Goal: Task Accomplishment & Management: Use online tool/utility

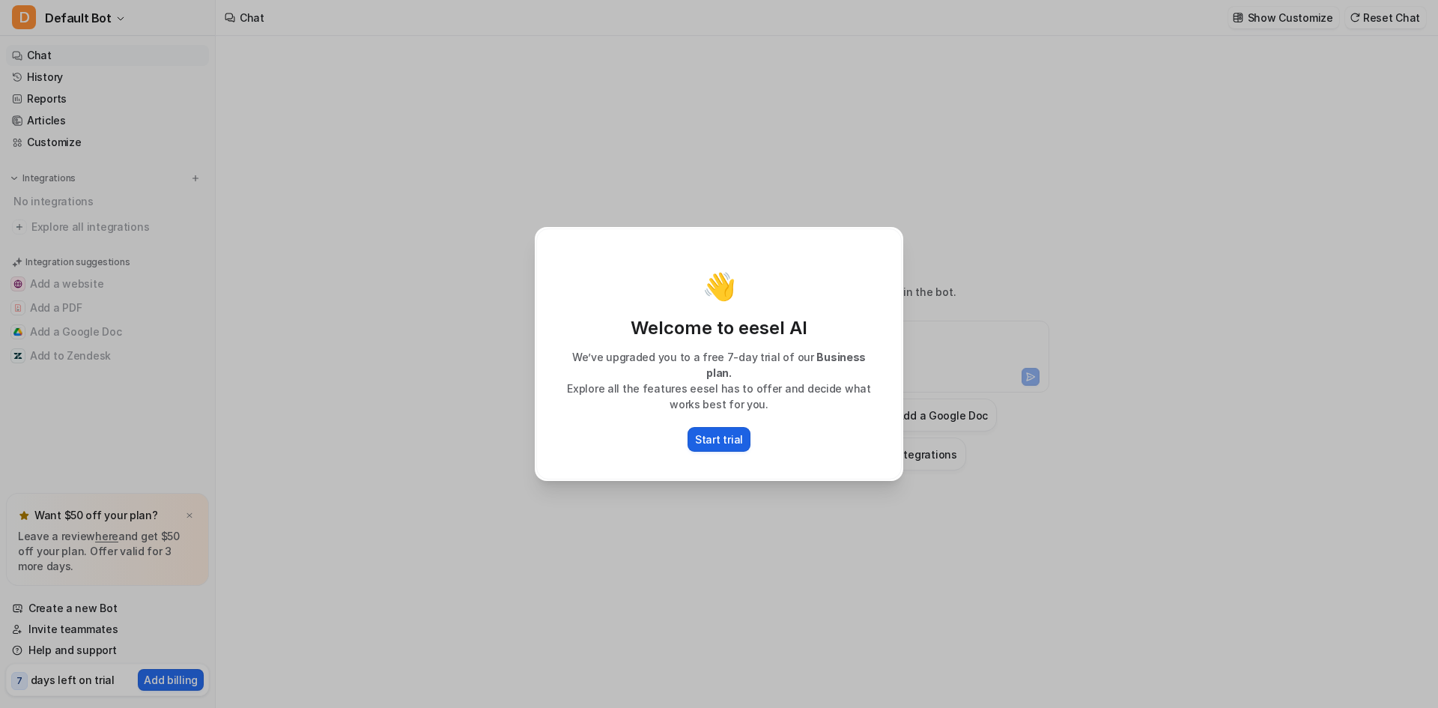
type textarea "**********"
click at [713, 434] on p "Start trial" at bounding box center [719, 439] width 48 height 16
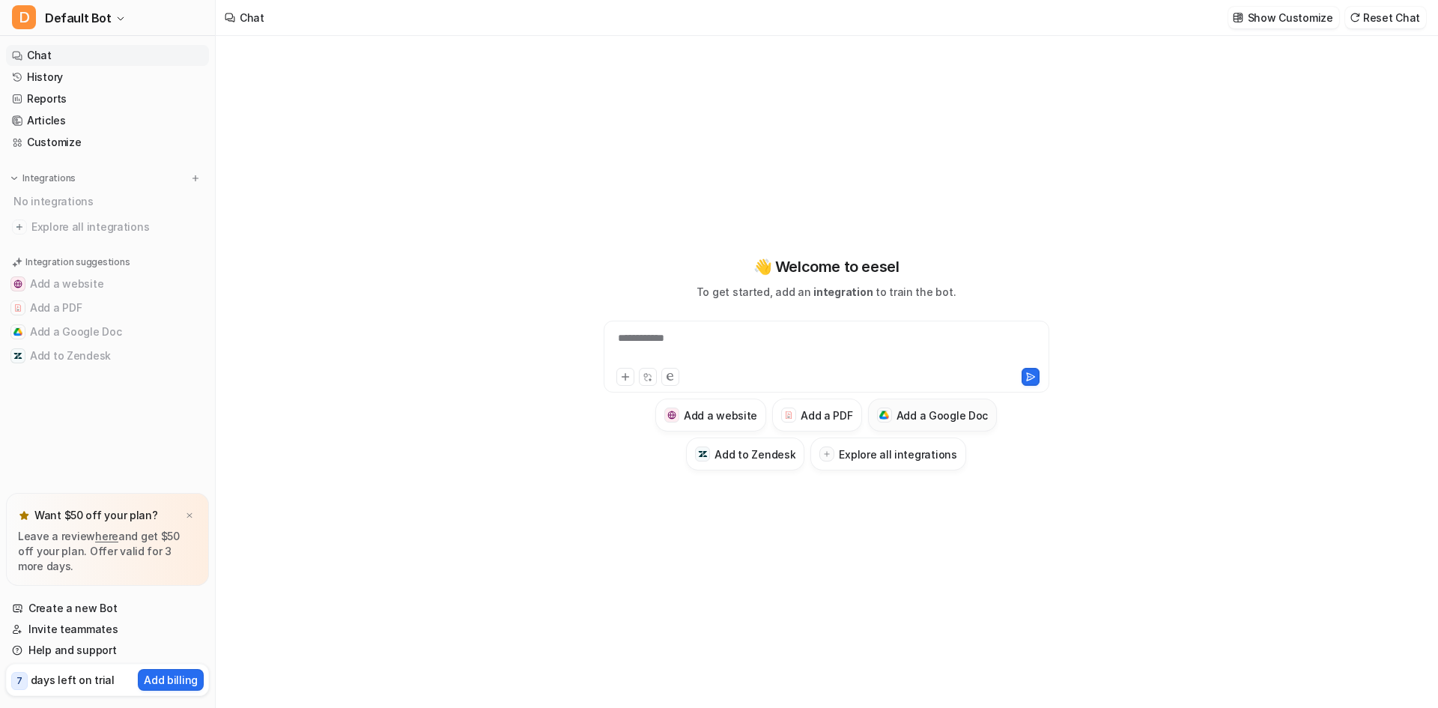
click at [934, 408] on h3 "Add a Google Doc" at bounding box center [942, 415] width 92 height 16
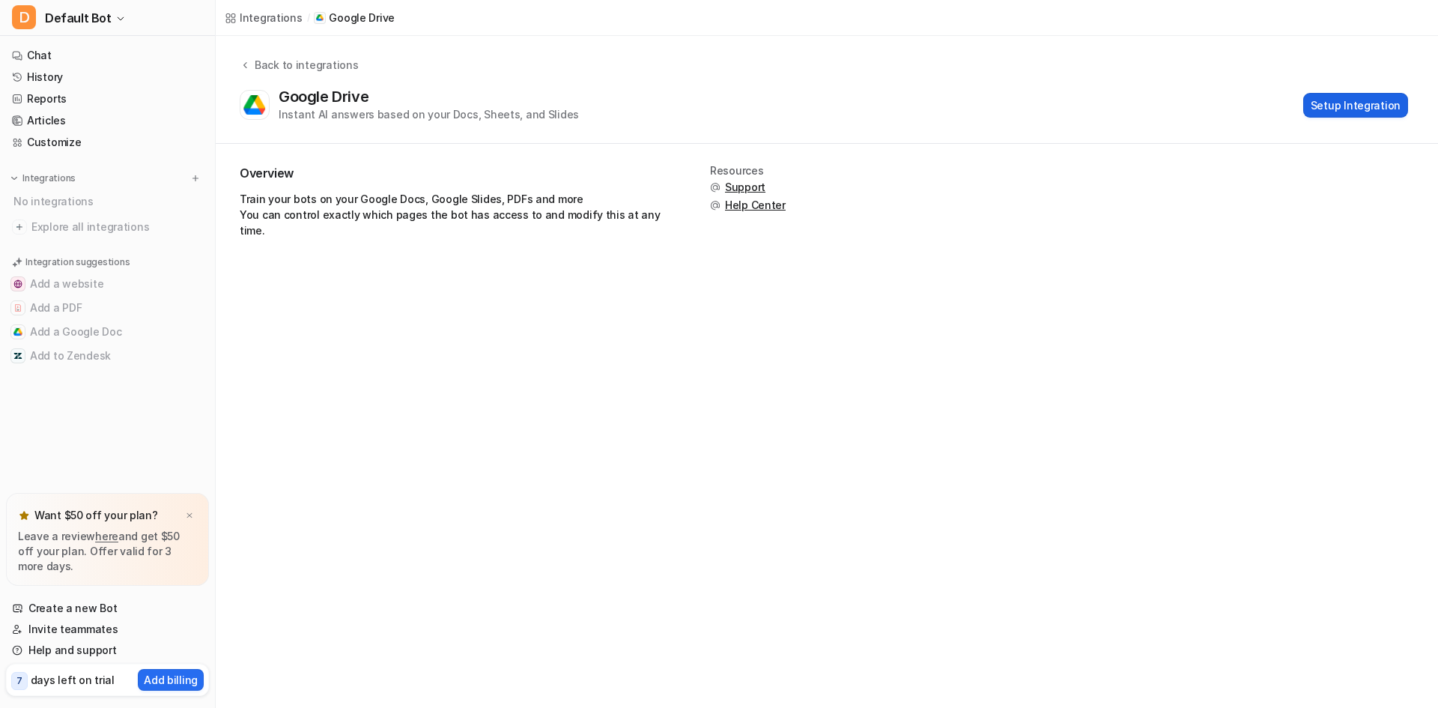
click at [1339, 104] on button "Setup Integration" at bounding box center [1355, 105] width 105 height 25
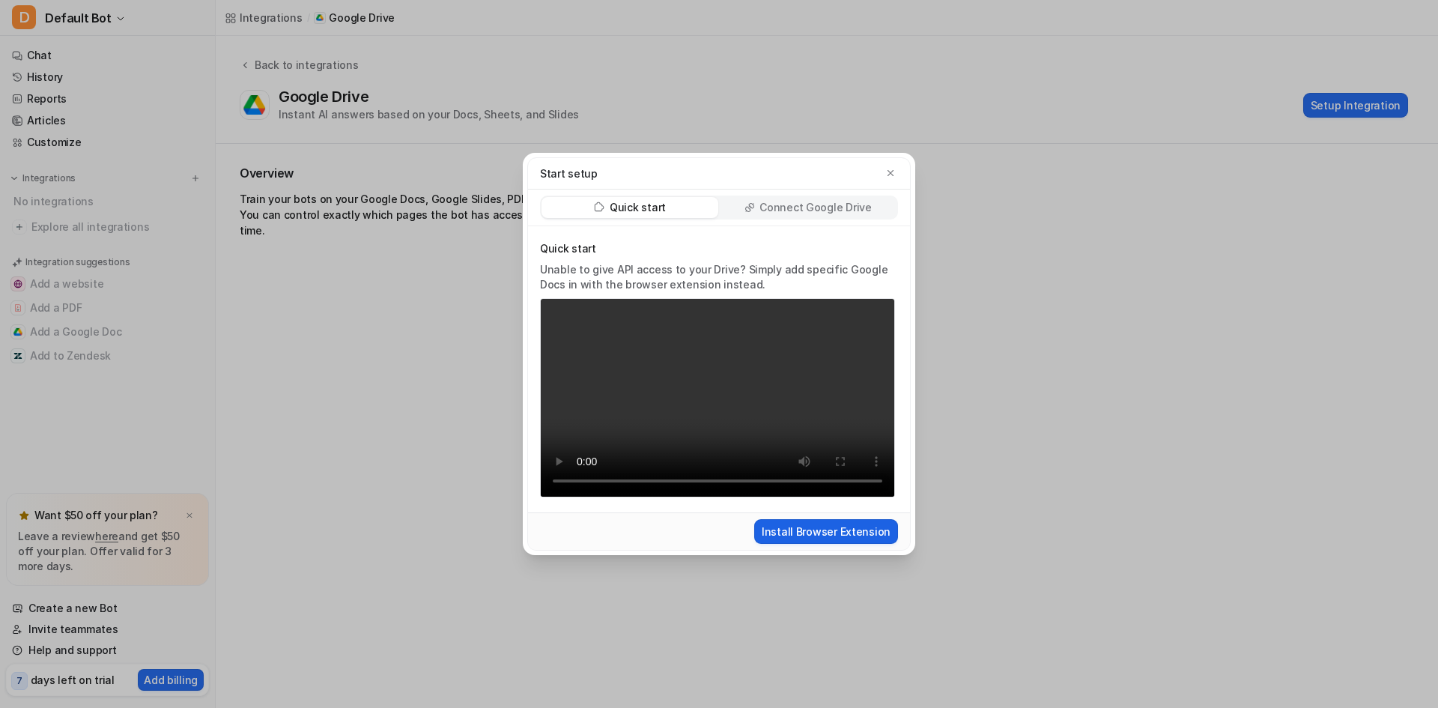
click at [844, 529] on button "Install Browser Extension" at bounding box center [826, 531] width 144 height 25
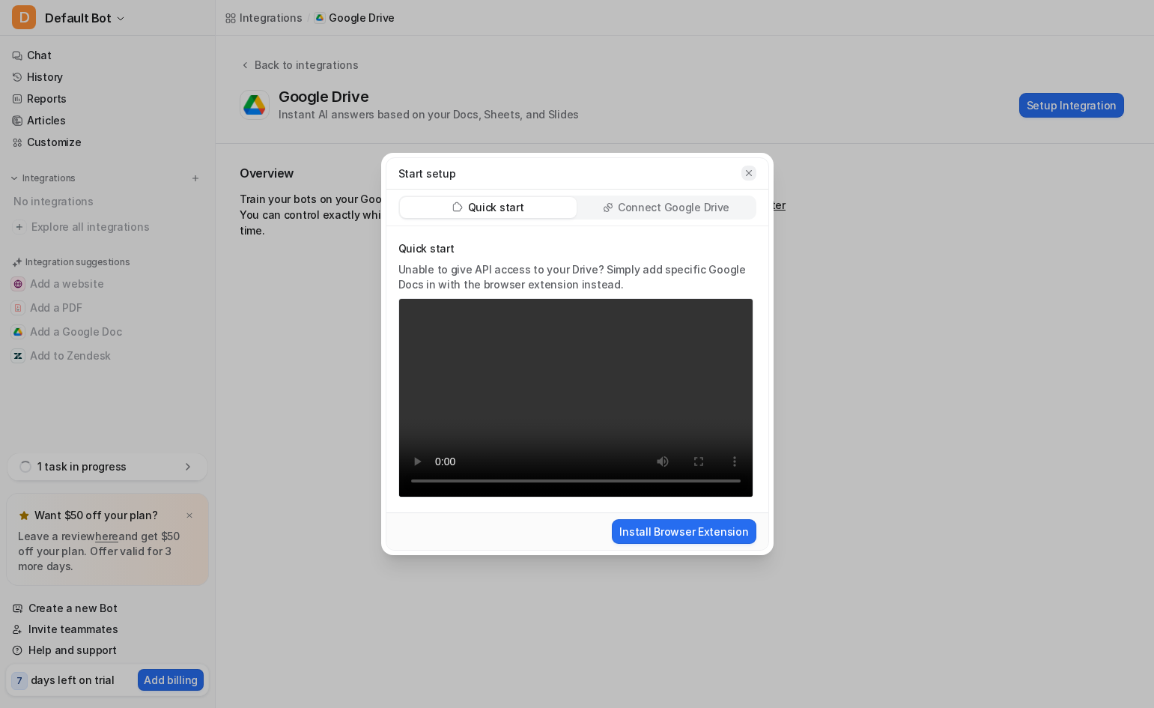
click at [748, 175] on icon "button" at bounding box center [749, 173] width 10 height 10
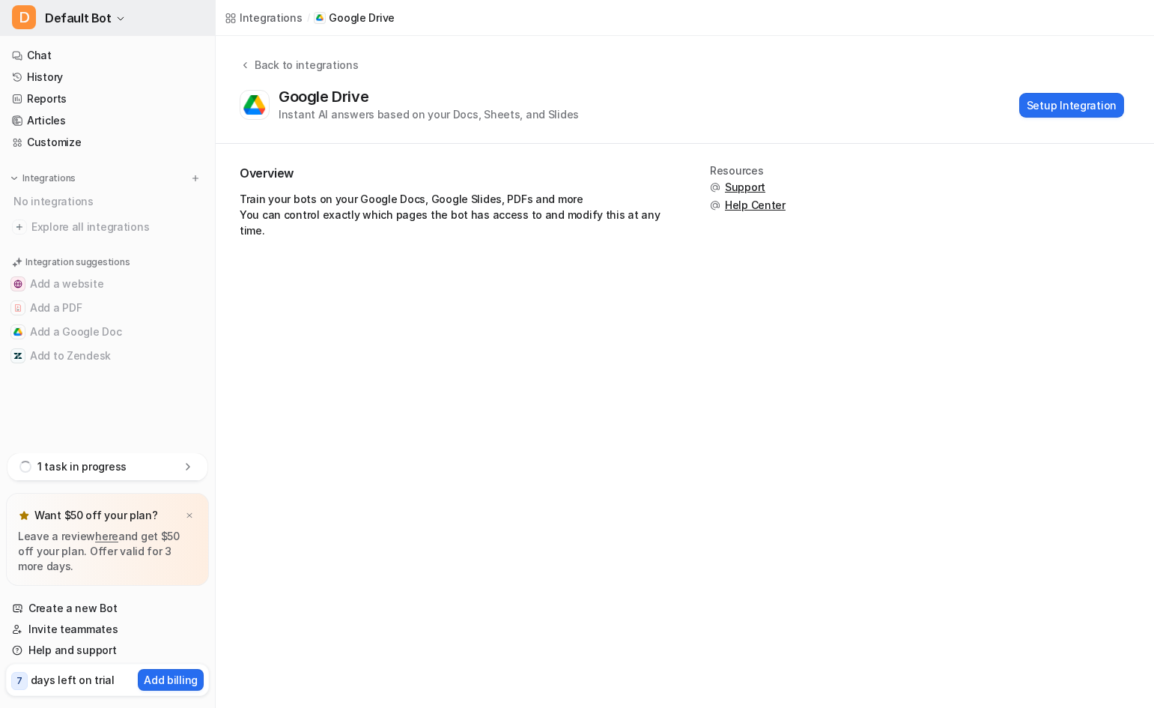
click at [70, 19] on span "Default Bot" at bounding box center [78, 17] width 67 height 21
click at [49, 49] on link "Chat" at bounding box center [107, 55] width 203 height 21
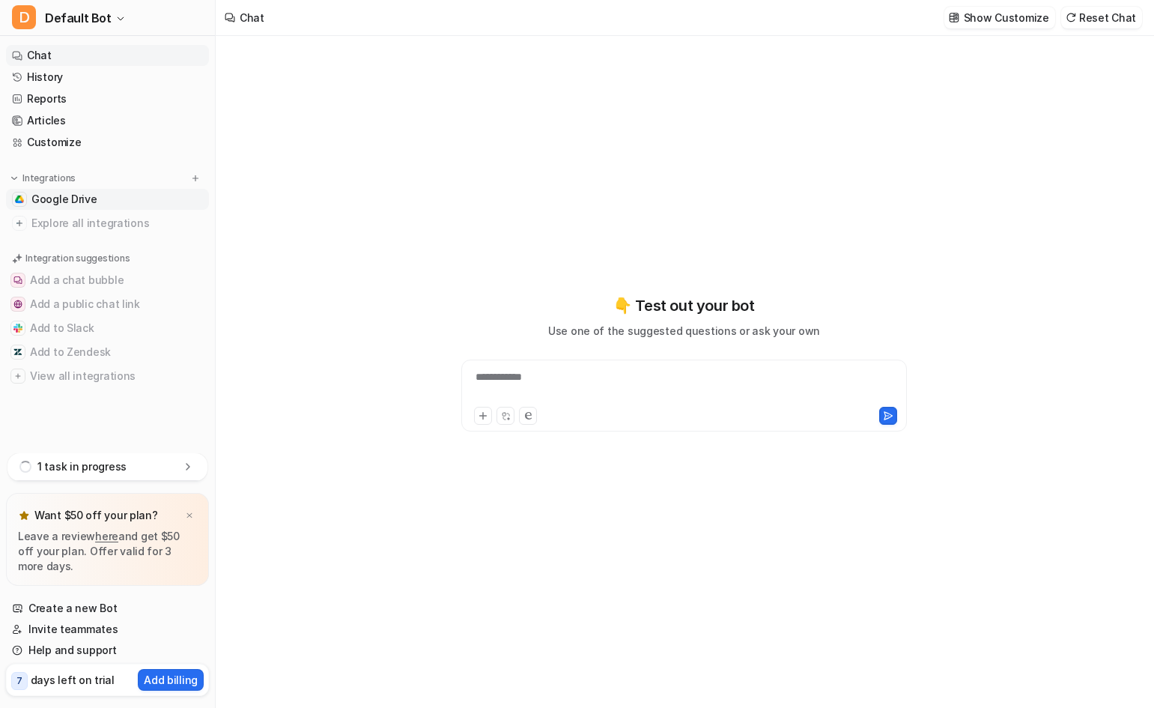
click at [67, 197] on span "Google Drive" at bounding box center [64, 199] width 66 height 15
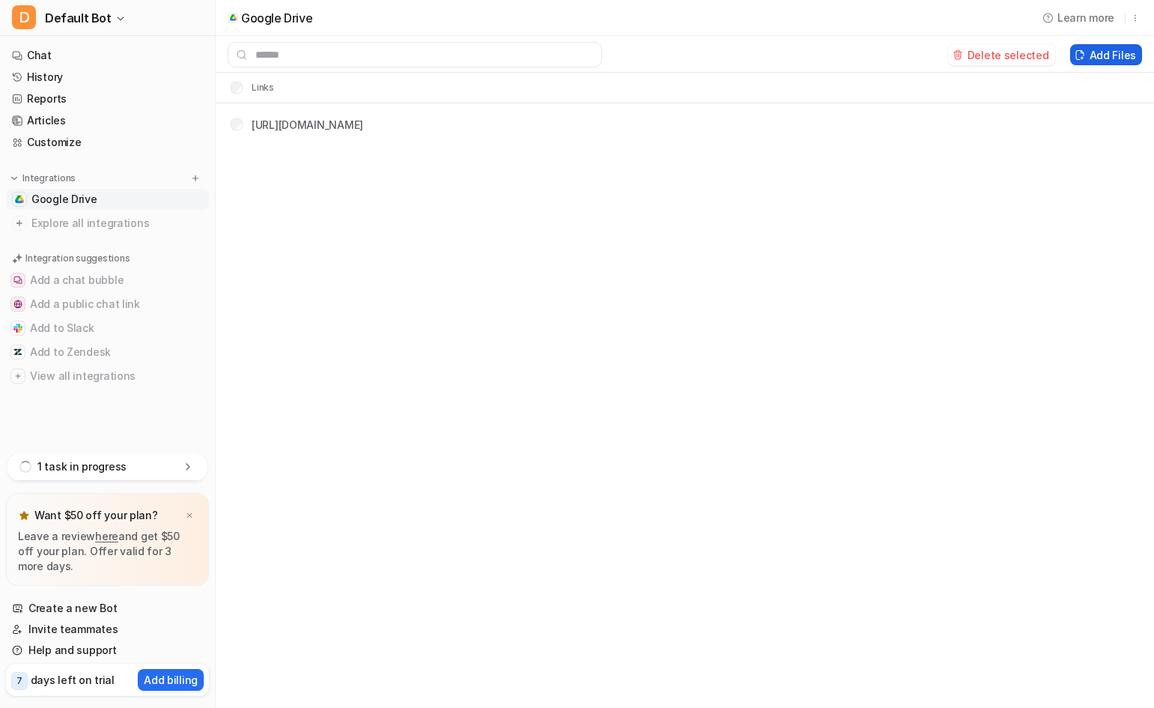
click at [1105, 57] on button "Add Files" at bounding box center [1106, 54] width 72 height 21
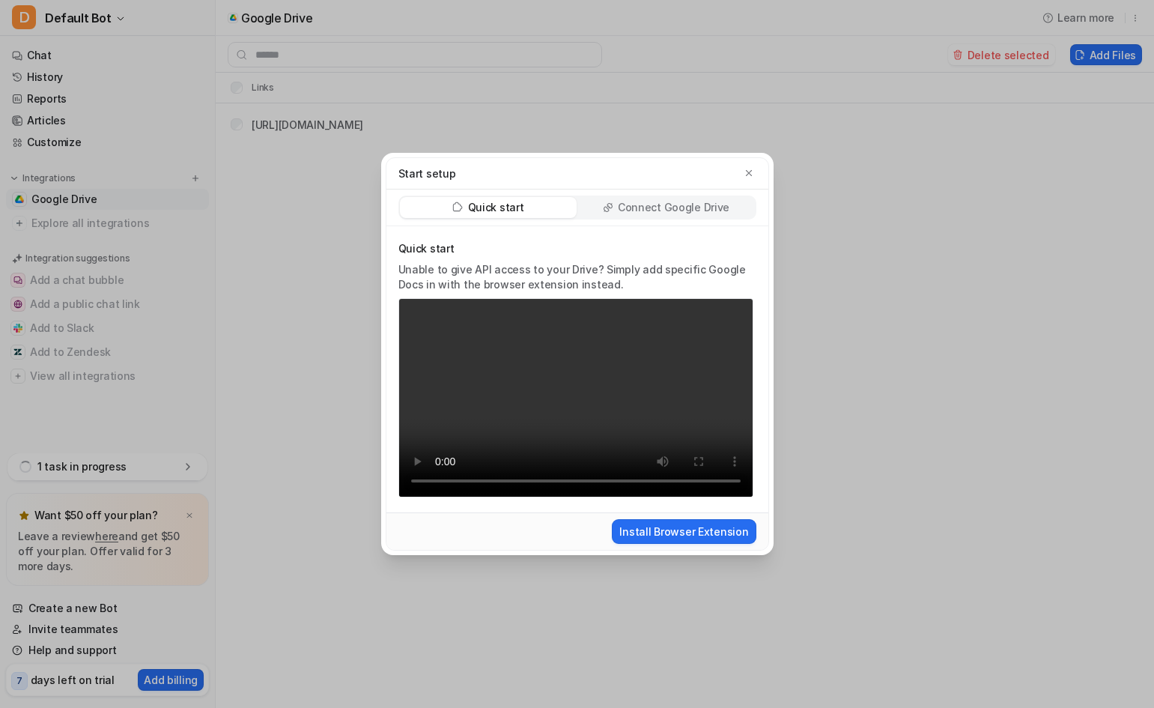
click at [669, 204] on p "Connect Google Drive" at bounding box center [674, 207] width 112 height 15
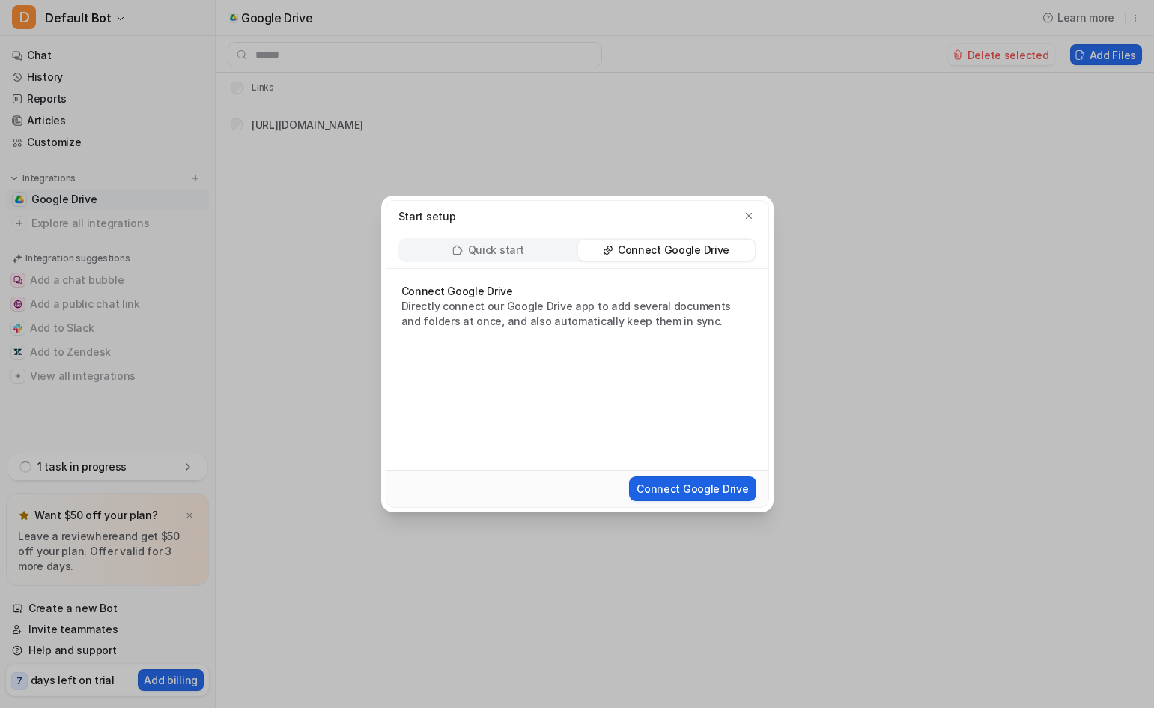
click at [705, 490] on button "Connect Google Drive" at bounding box center [692, 488] width 127 height 25
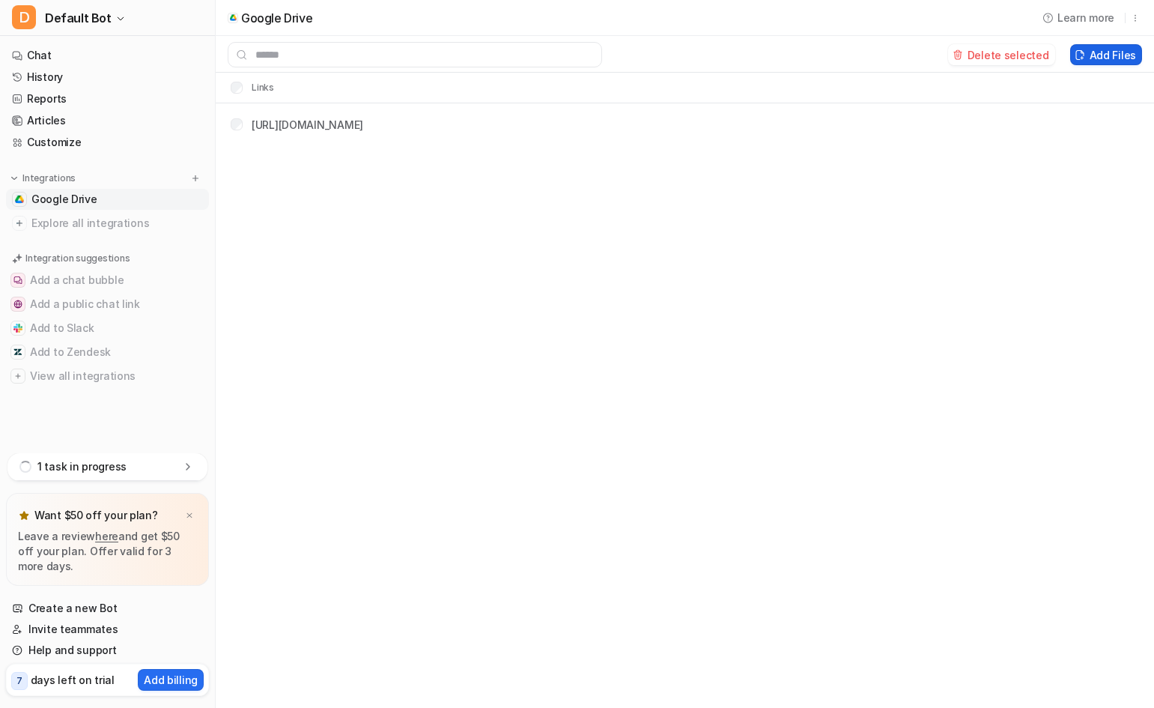
click at [1127, 61] on button "Add Files" at bounding box center [1106, 54] width 72 height 21
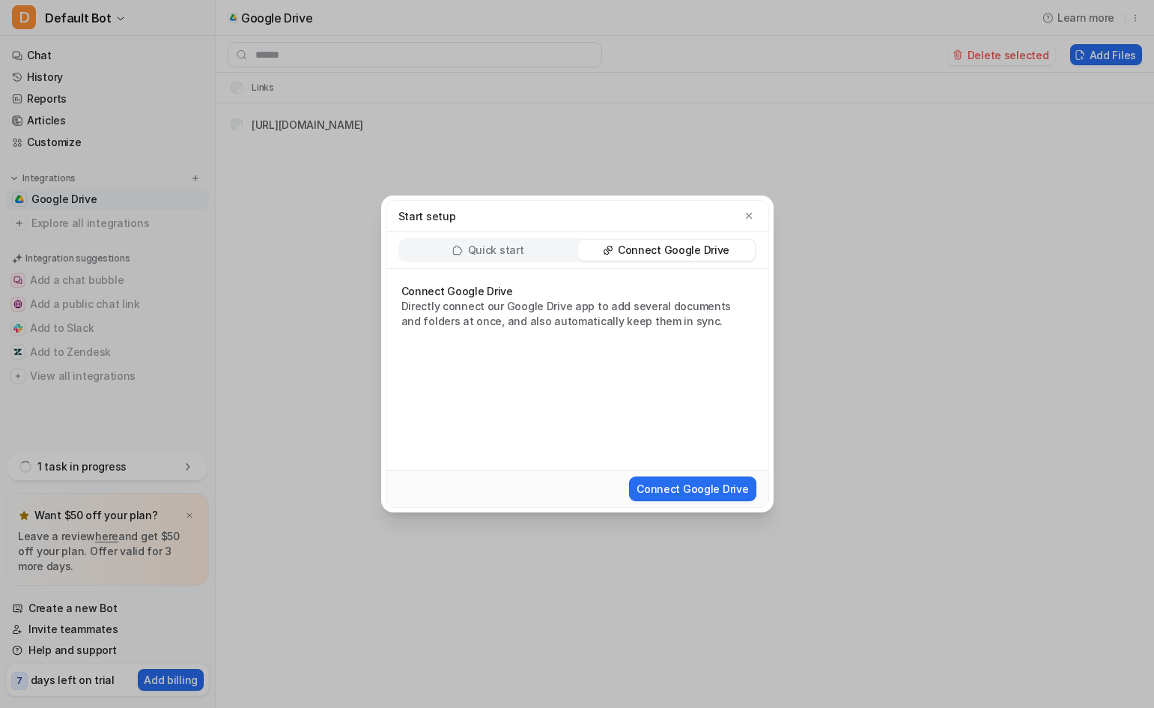
click at [654, 248] on p "Connect Google Drive" at bounding box center [674, 250] width 112 height 15
click at [699, 487] on button "Connect Google Drive" at bounding box center [692, 488] width 127 height 25
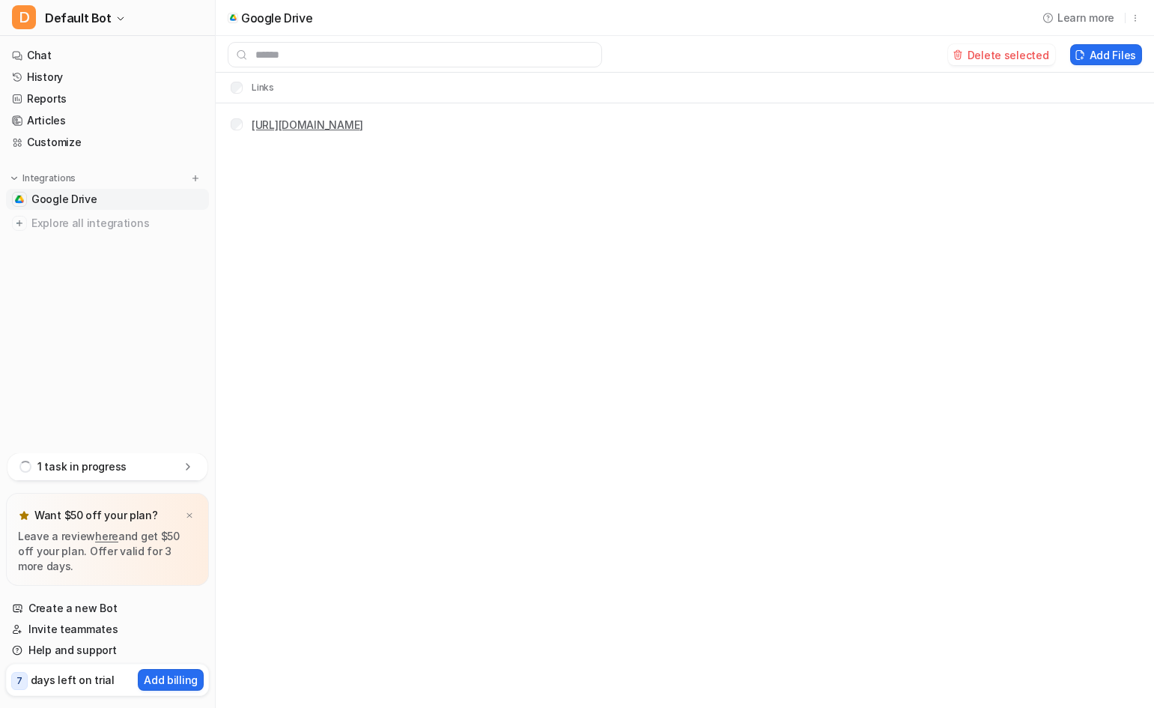
click at [363, 126] on link "[URL][DOMAIN_NAME]" at bounding box center [308, 124] width 112 height 13
click at [43, 49] on link "Chat" at bounding box center [107, 55] width 203 height 21
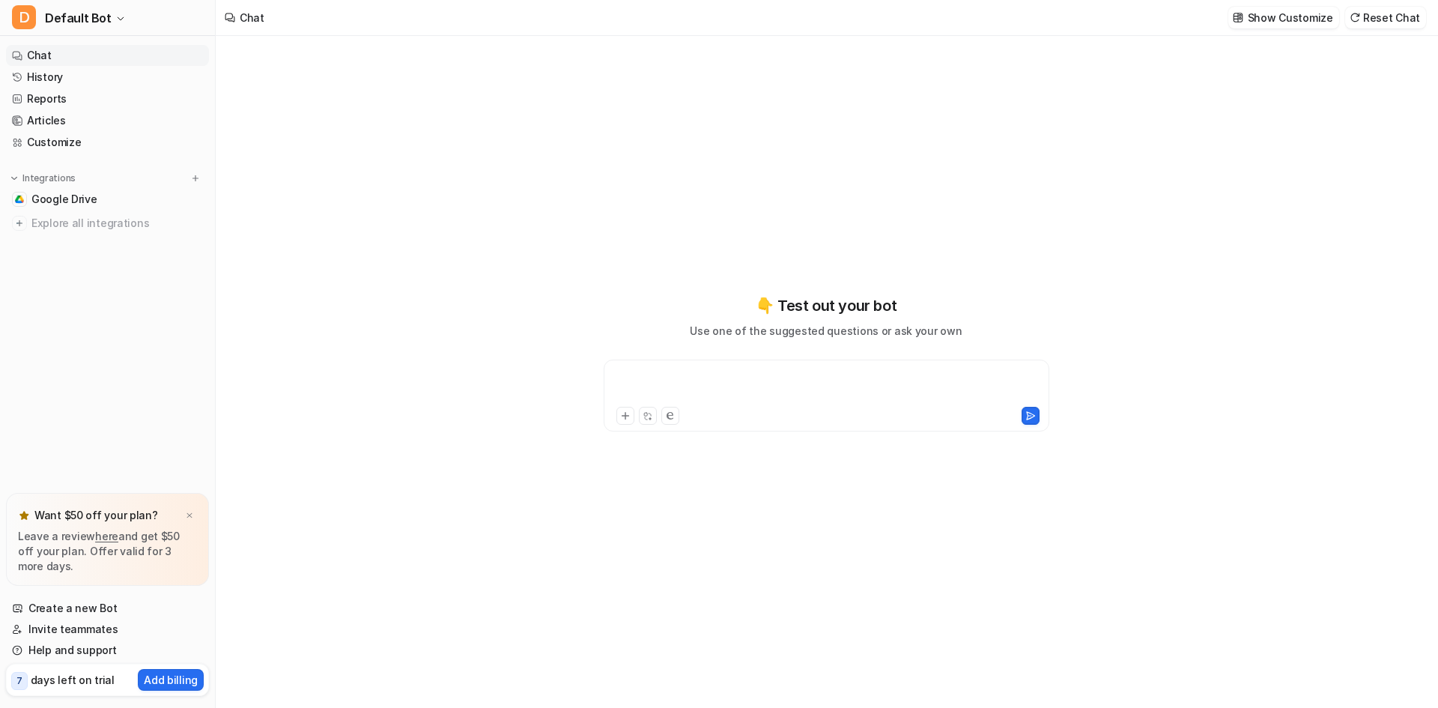
click at [744, 387] on div at bounding box center [826, 386] width 438 height 34
click at [1271, 22] on p "Show Customize" at bounding box center [1289, 18] width 85 height 16
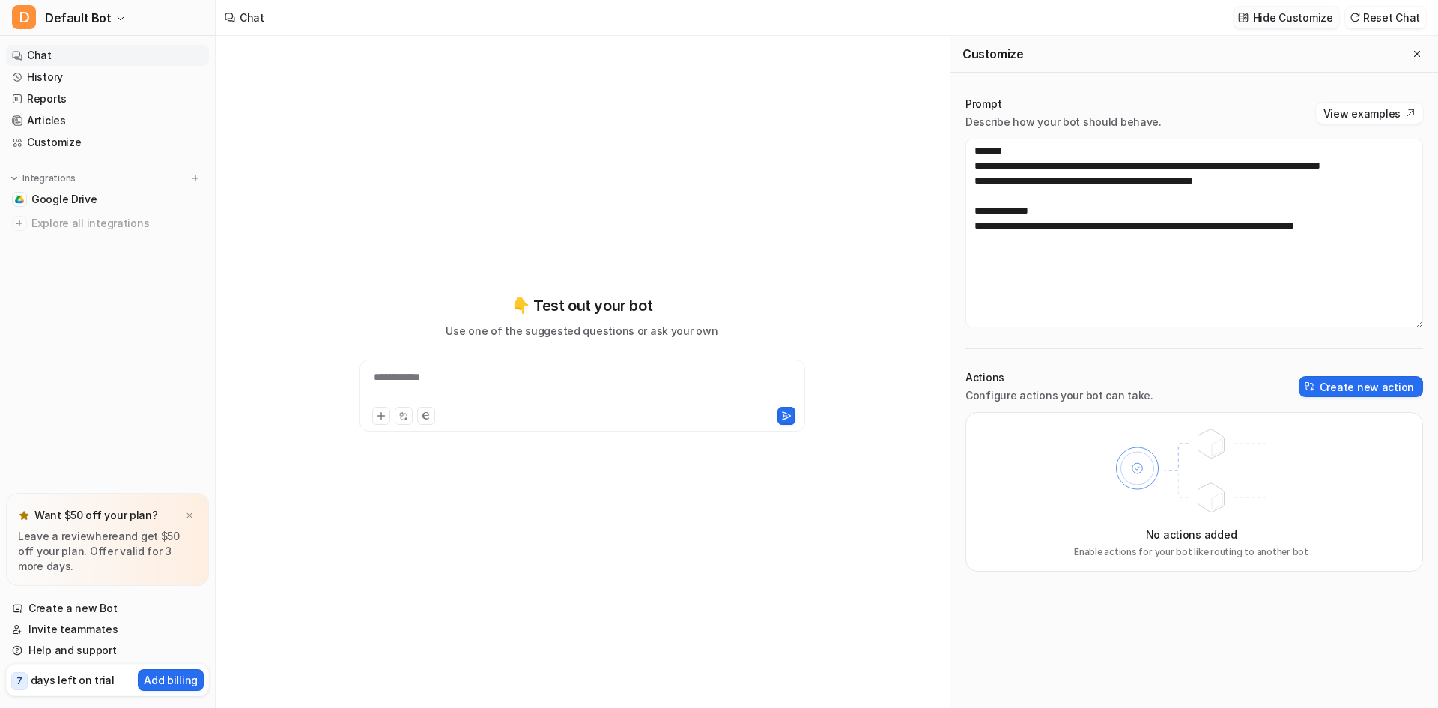
click at [1276, 19] on p "Hide Customize" at bounding box center [1293, 18] width 80 height 16
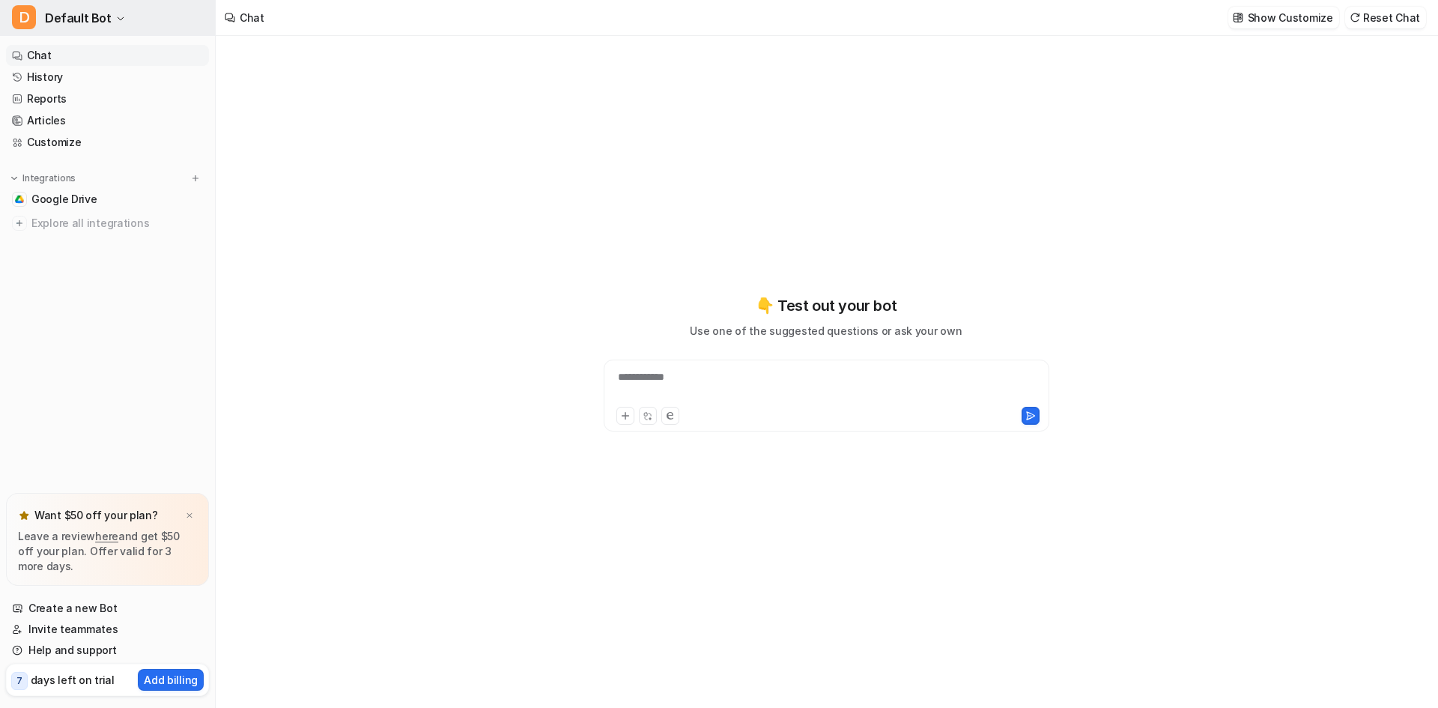
click at [116, 22] on icon "button" at bounding box center [120, 18] width 9 height 9
click at [460, 97] on div "**********" at bounding box center [719, 354] width 1438 height 708
click at [820, 402] on div at bounding box center [826, 386] width 438 height 34
click at [625, 419] on icon at bounding box center [625, 415] width 10 height 10
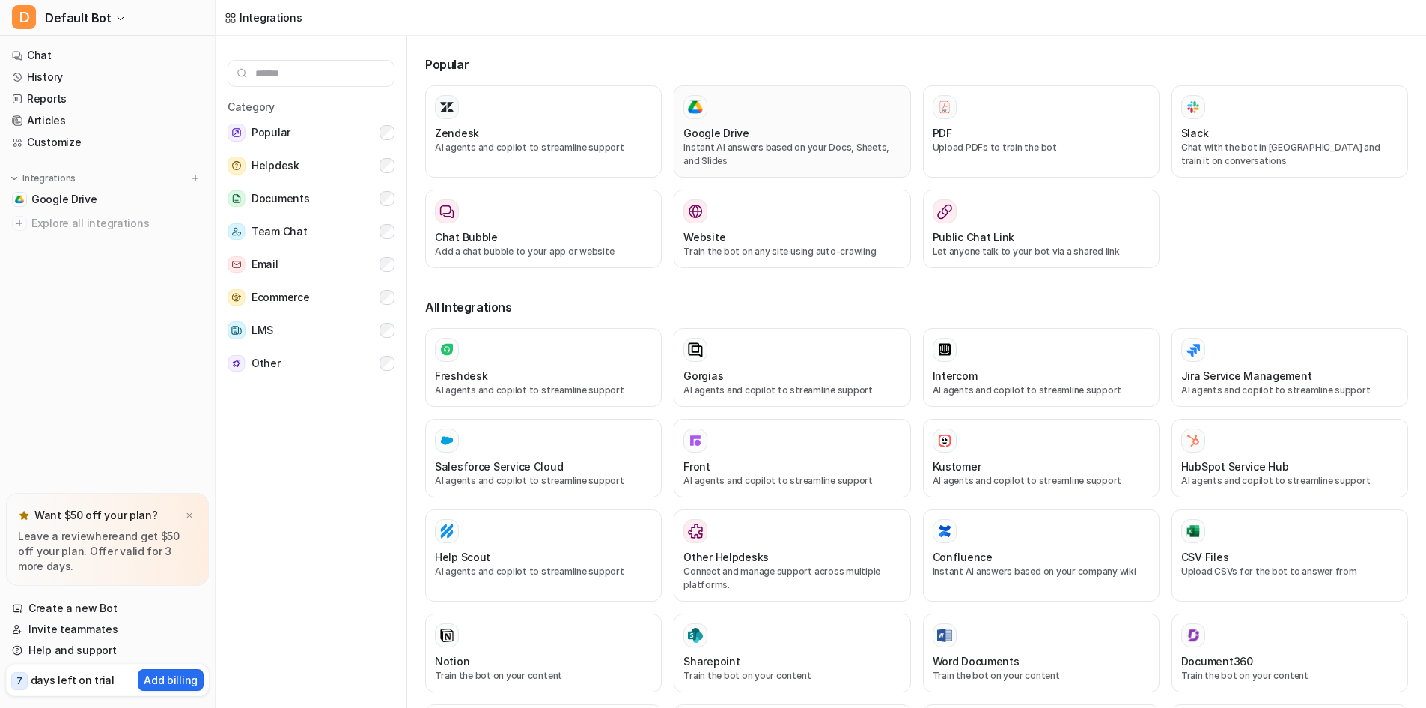
click at [814, 116] on div at bounding box center [792, 107] width 217 height 24
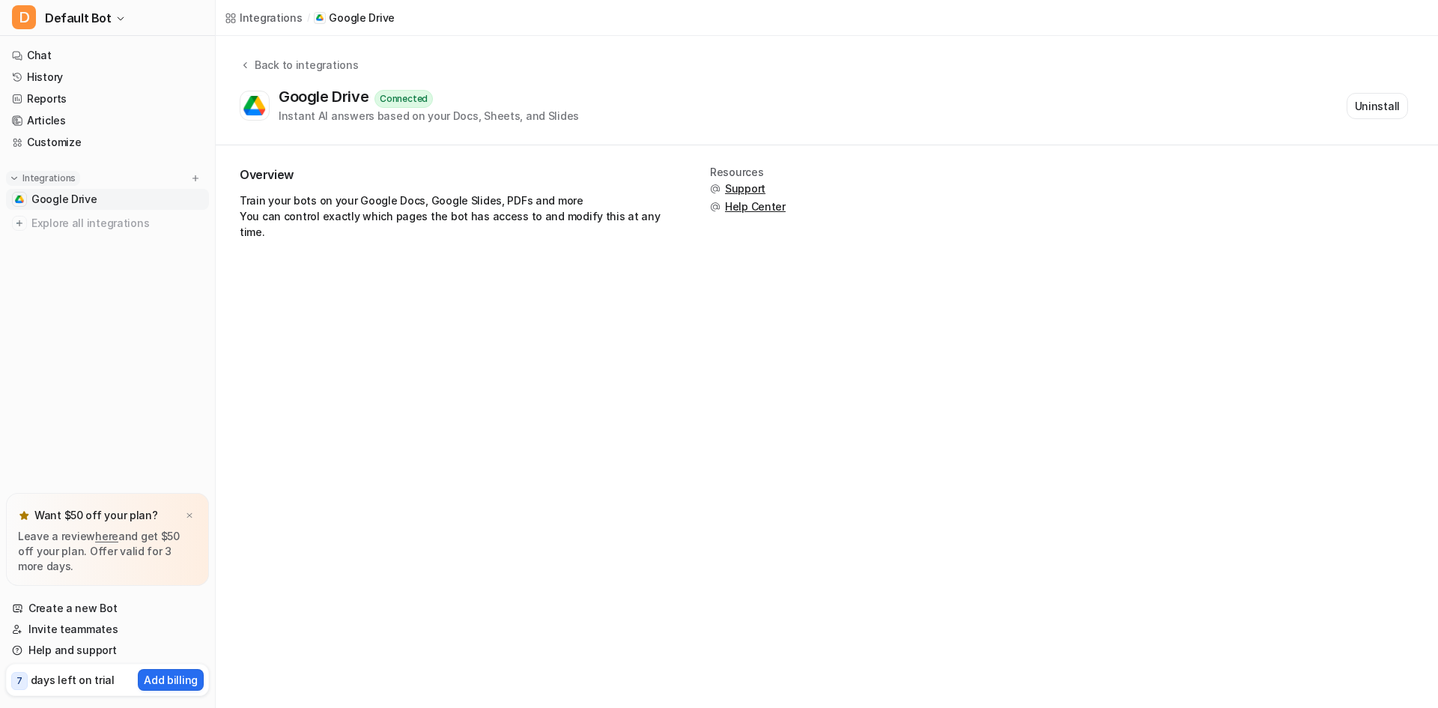
click at [10, 177] on img at bounding box center [14, 178] width 10 height 10
click at [9, 177] on img at bounding box center [14, 178] width 10 height 10
click at [192, 180] on img at bounding box center [195, 178] width 10 height 10
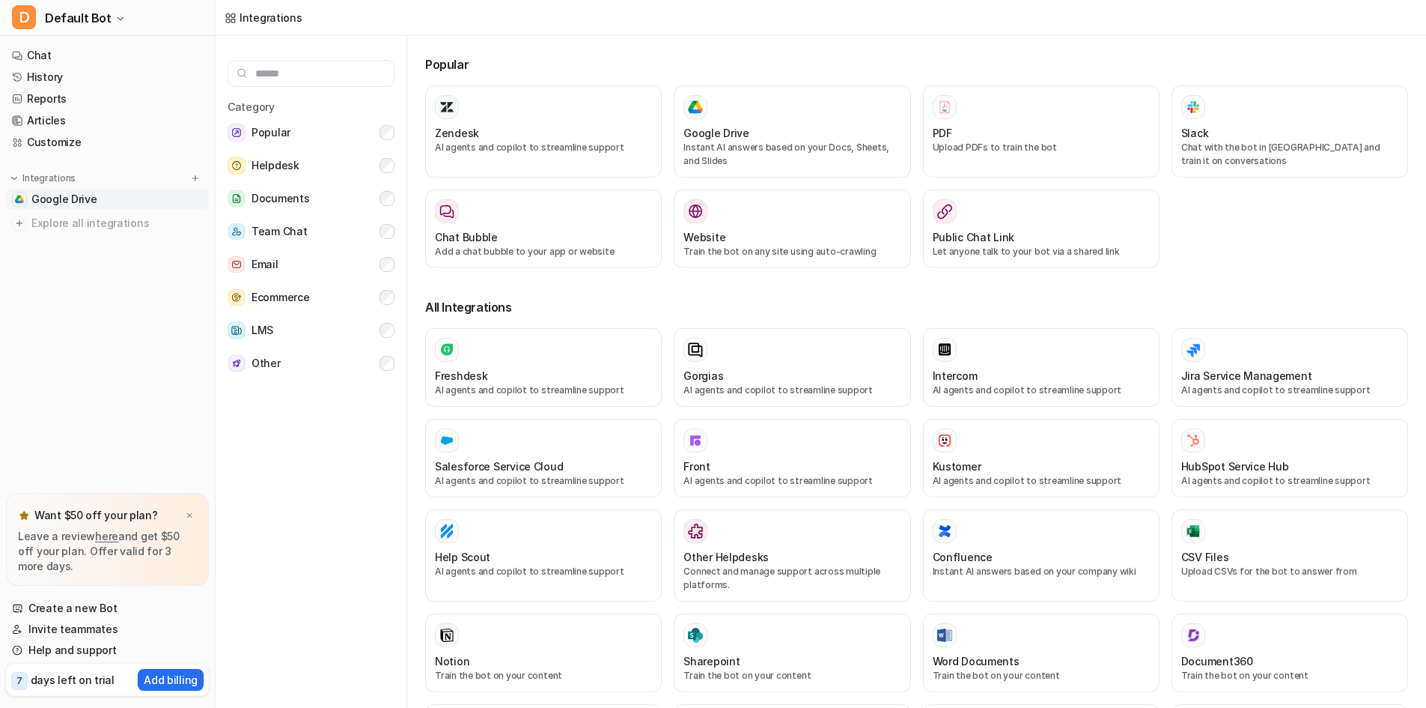
click at [66, 195] on span "Google Drive" at bounding box center [64, 199] width 66 height 15
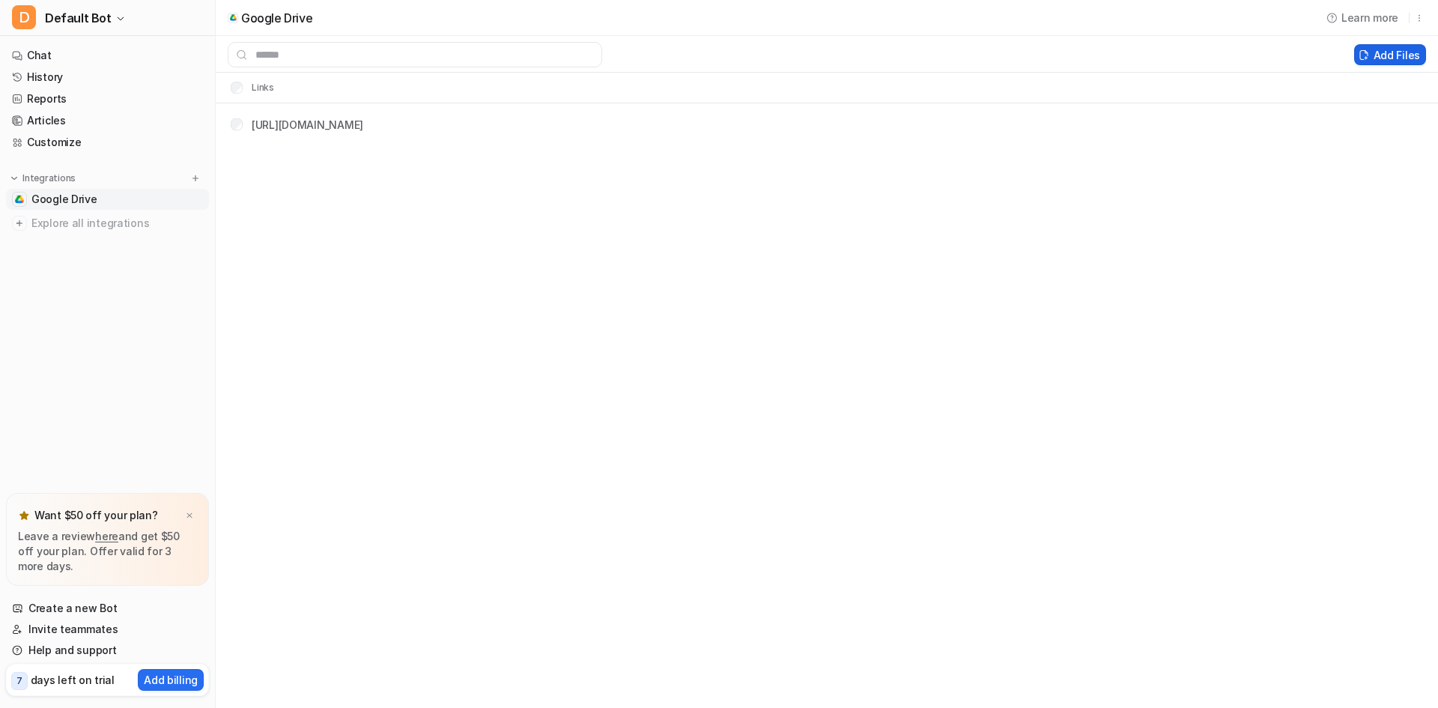
click at [1403, 56] on button "Add Files" at bounding box center [1390, 54] width 72 height 21
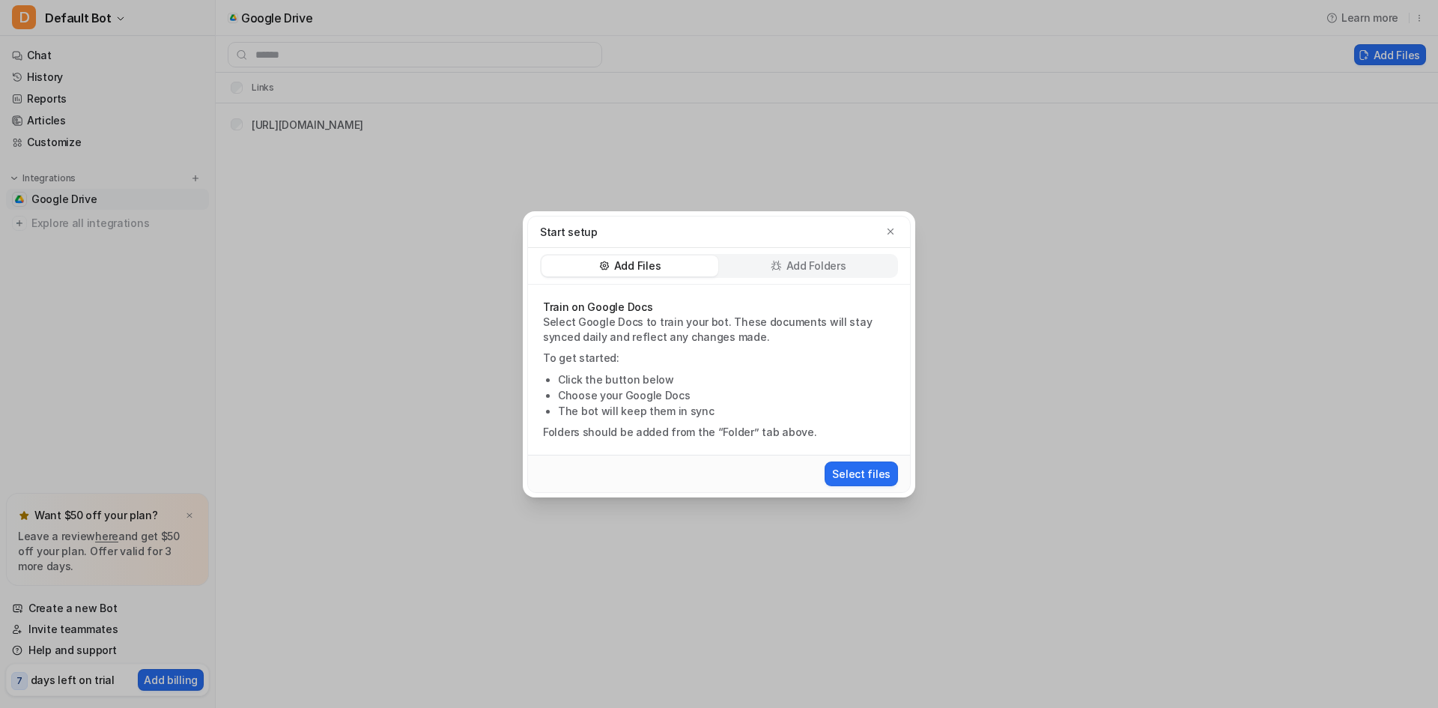
click at [655, 271] on p "Add Files" at bounding box center [637, 265] width 46 height 15
click at [864, 472] on button "Select files" at bounding box center [860, 473] width 73 height 25
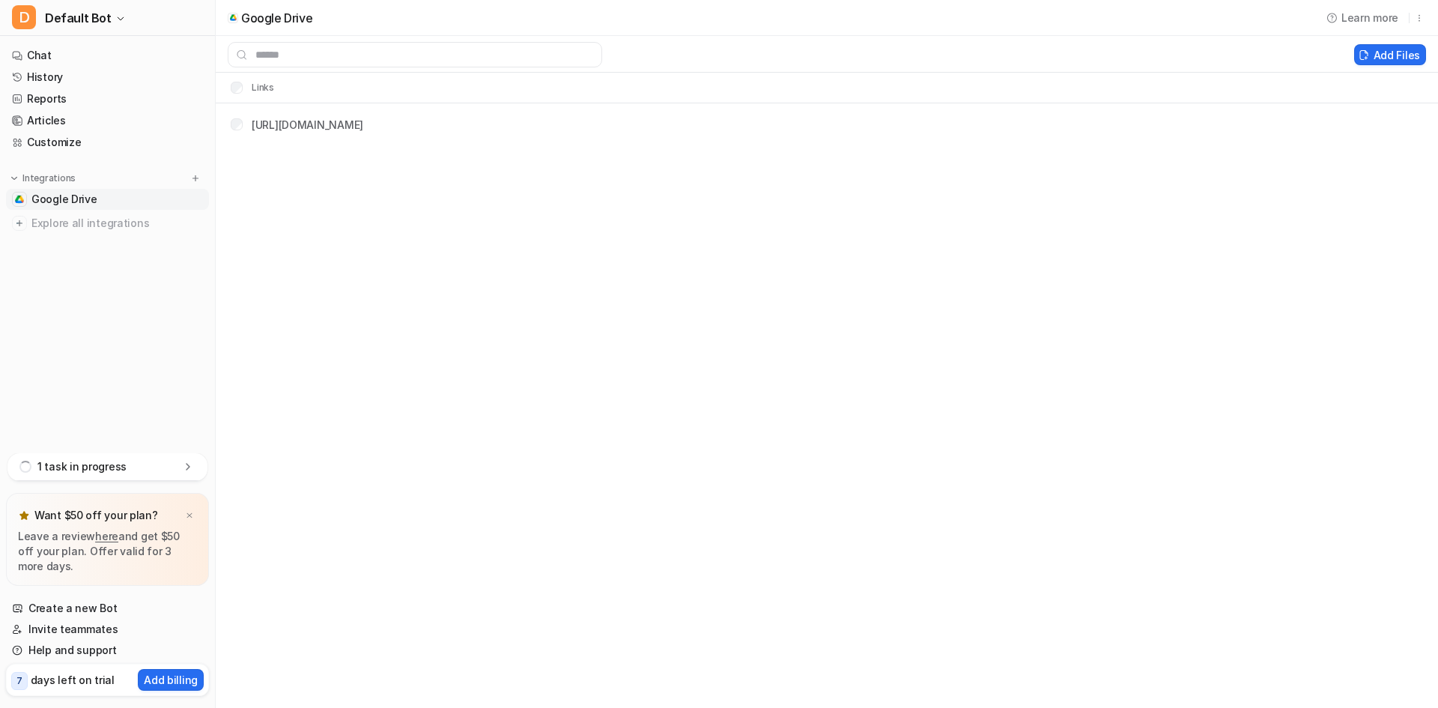
click at [192, 471] on icon at bounding box center [187, 466] width 15 height 15
click at [124, 443] on link "Start chatting here" at bounding box center [127, 441] width 97 height 13
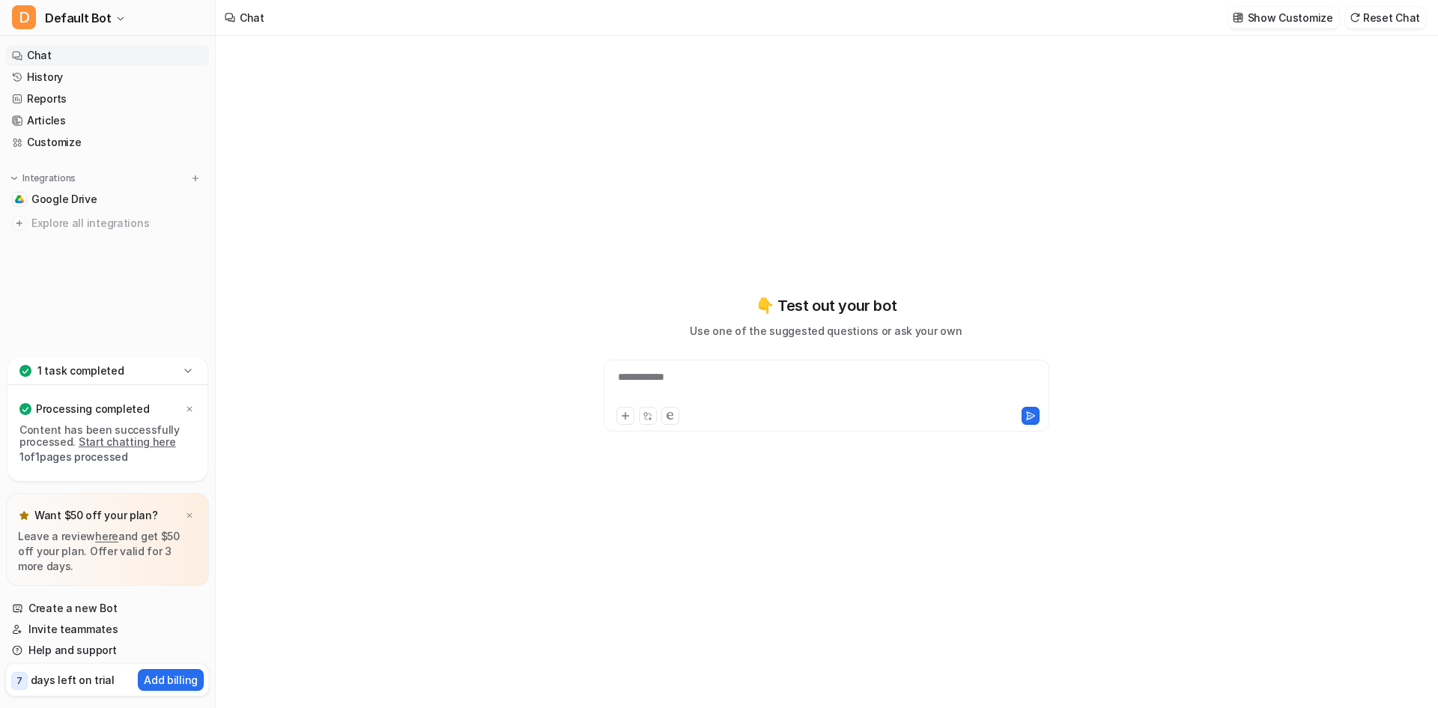
click at [782, 376] on div "**********" at bounding box center [826, 386] width 438 height 34
click at [121, 201] on link "Google Drive" at bounding box center [107, 199] width 203 height 21
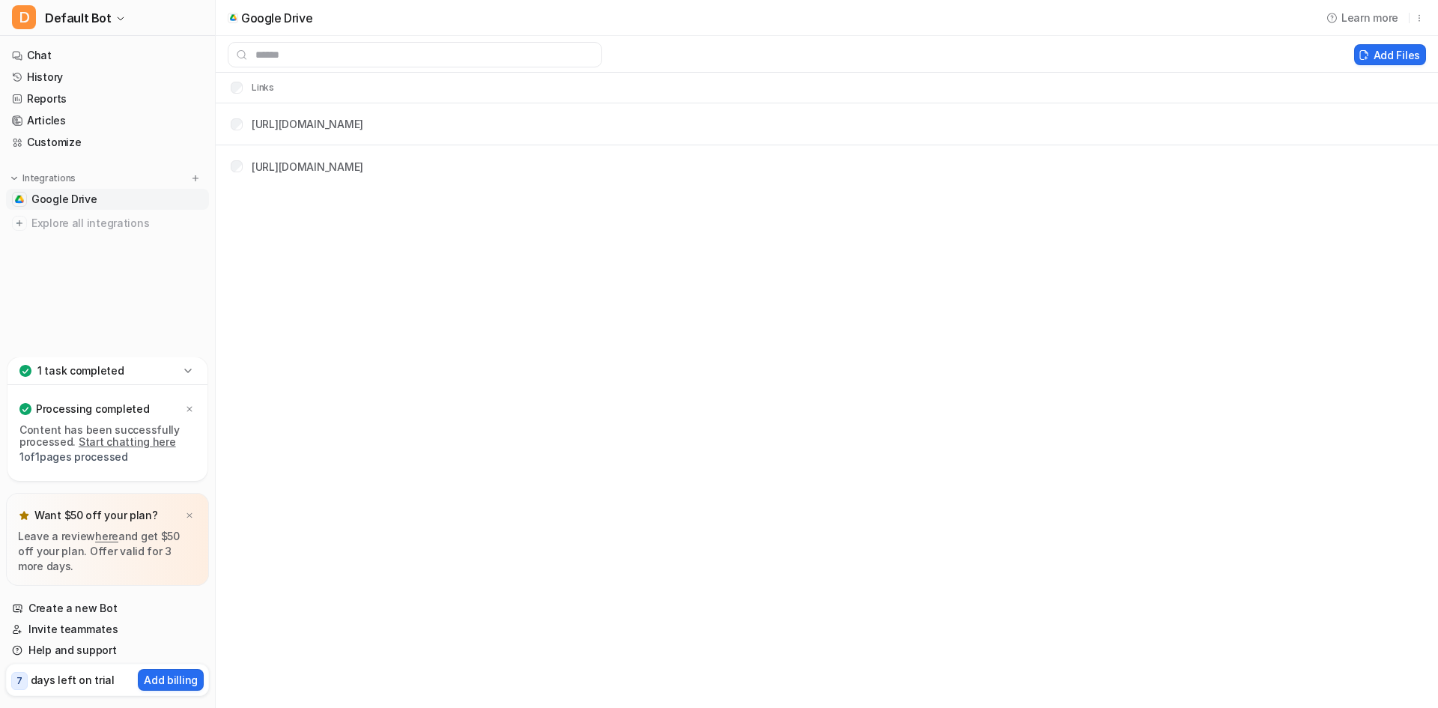
click at [94, 369] on p "1 task completed" at bounding box center [80, 370] width 87 height 15
click at [106, 472] on p "1 task completed" at bounding box center [80, 466] width 87 height 15
click at [106, 441] on link "Start chatting here" at bounding box center [127, 441] width 97 height 13
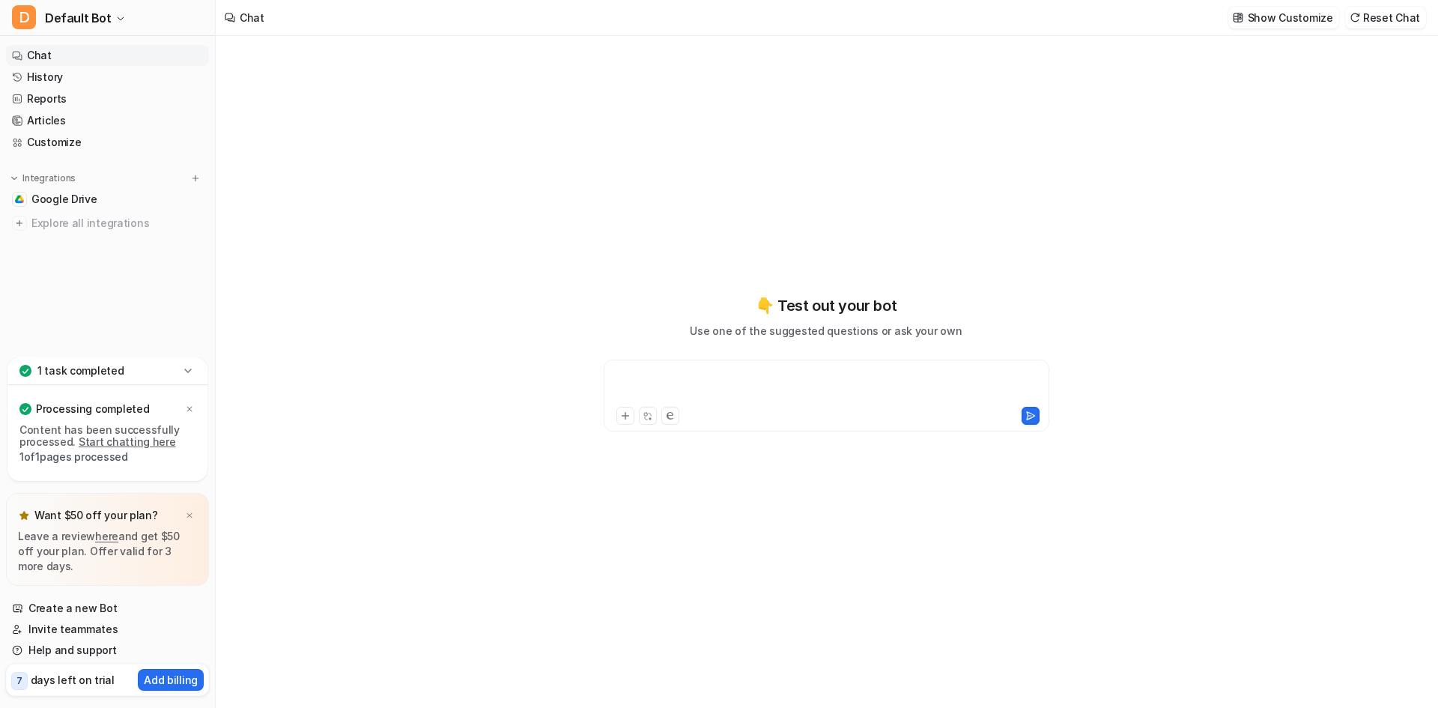
click at [753, 383] on div at bounding box center [826, 386] width 438 height 34
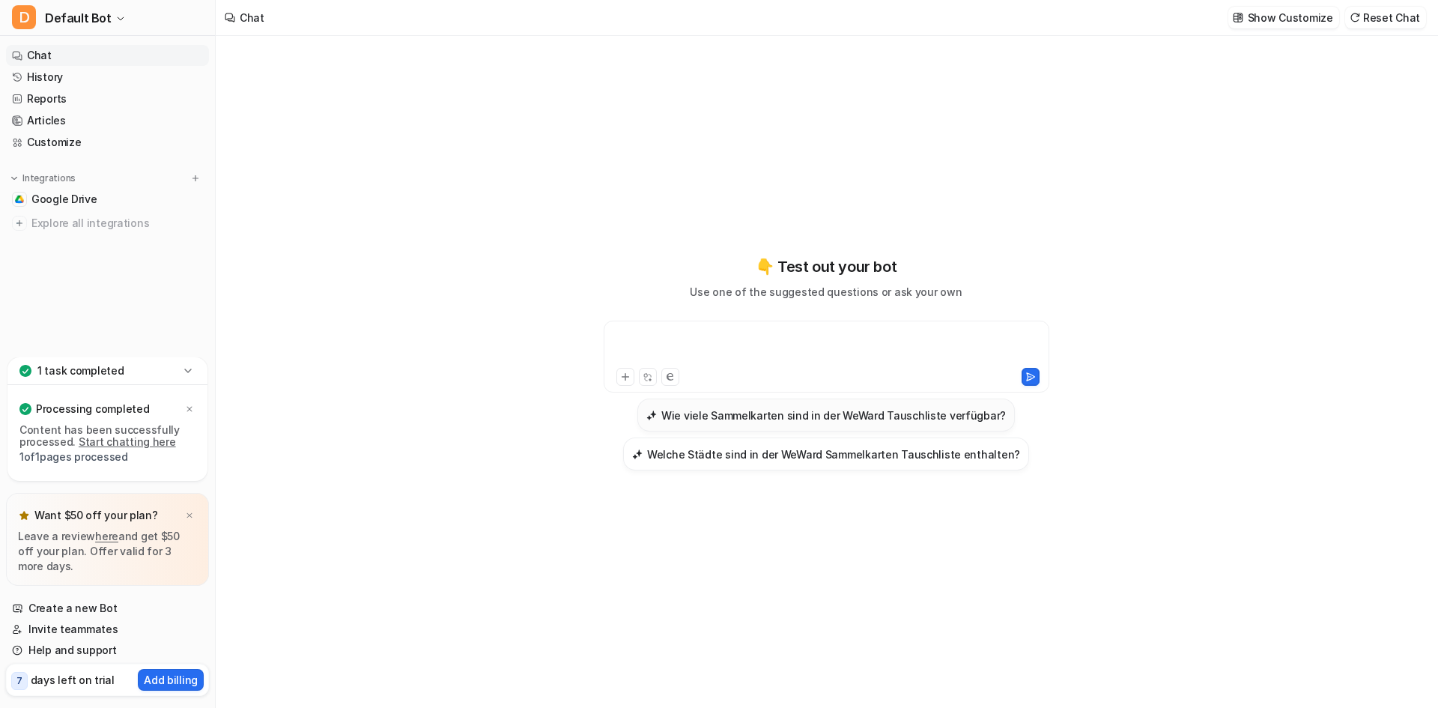
click at [836, 407] on h3 "Wie viele Sammelkarten sind in der WeWard Tauschliste verfügbar?" at bounding box center [833, 415] width 344 height 16
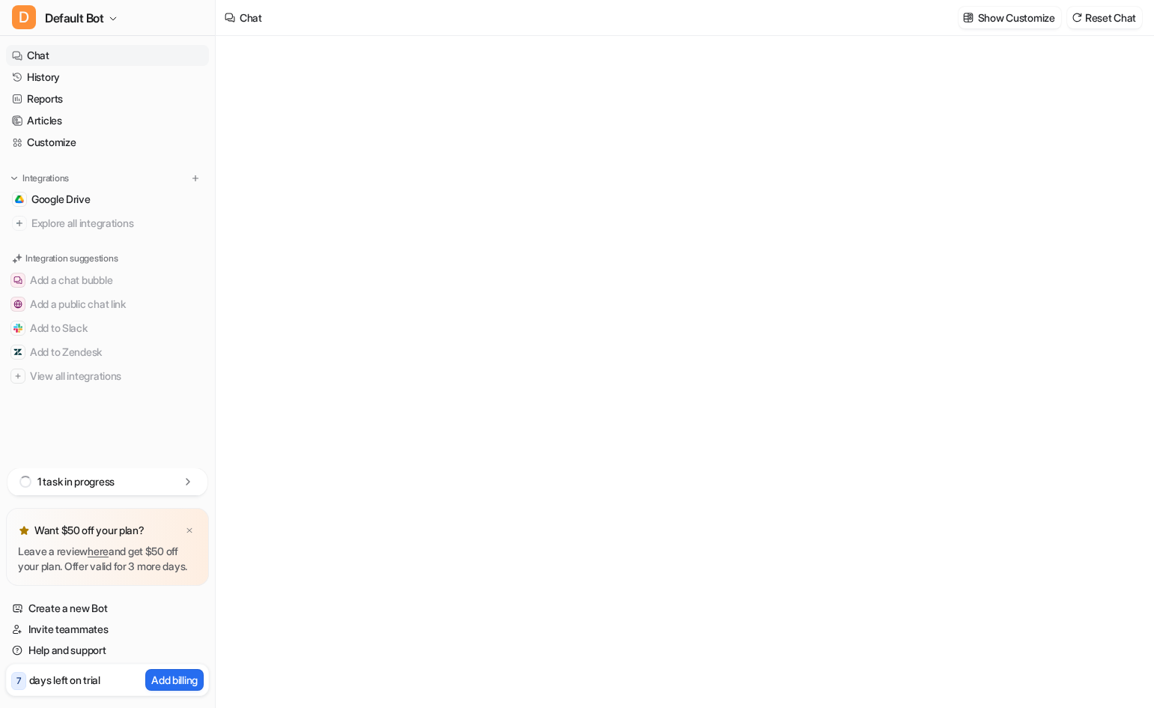
type textarea "**********"
click at [547, 388] on div "**********" at bounding box center [684, 386] width 438 height 34
paste div
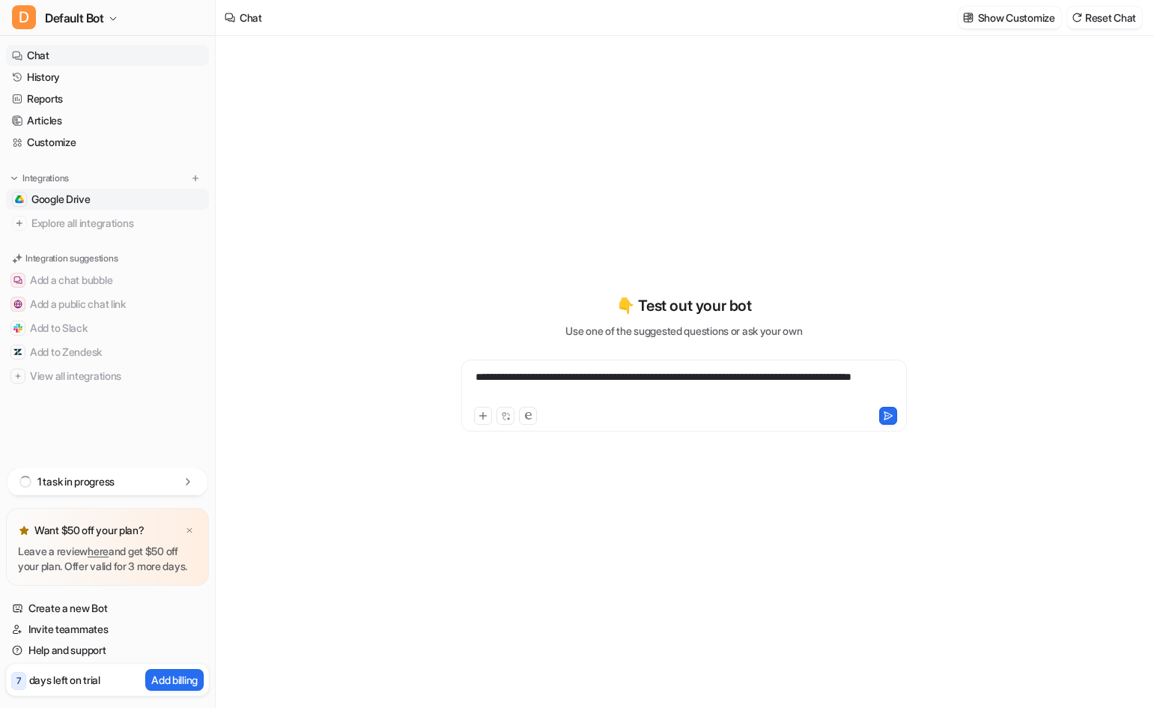
click at [83, 198] on span "Google Drive" at bounding box center [60, 199] width 59 height 15
